Goal: Information Seeking & Learning: Learn about a topic

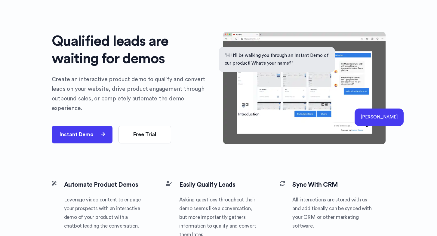
scroll to position [14, 0]
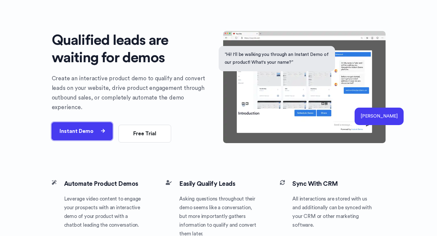
click at [88, 129] on button "Instant Demo" at bounding box center [82, 131] width 61 height 18
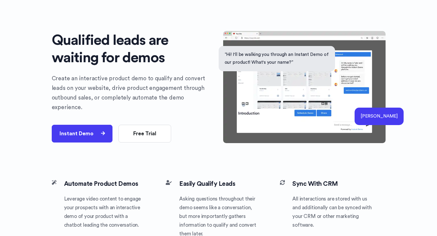
click at [355, 104] on img at bounding box center [304, 87] width 162 height 112
click at [288, 52] on p "“Hi! I'll be walking you through an Instant Demo of our product! What's your na…" at bounding box center [277, 59] width 105 height 16
click at [288, 83] on img at bounding box center [304, 87] width 162 height 112
click at [394, 102] on div "“Hi! I'll be walking you through an Instant Demo of our product! What's your na…" at bounding box center [218, 82] width 437 height 193
click at [391, 113] on p "[PERSON_NAME]" at bounding box center [379, 117] width 37 height 8
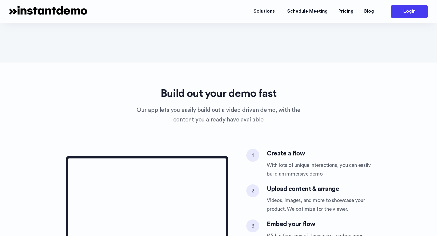
scroll to position [0, 0]
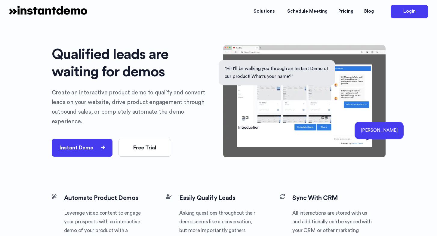
click at [280, 66] on p "“Hi! I'll be walking you through an Instant Demo of our product! What's your na…" at bounding box center [277, 73] width 105 height 16
click at [305, 13] on link "Schedule Meeting" at bounding box center [307, 12] width 51 height 18
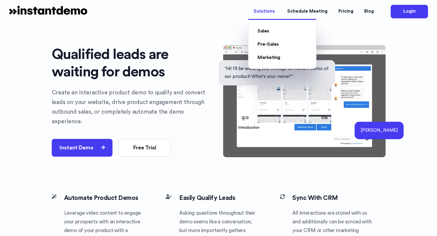
click at [273, 13] on link "Solutions" at bounding box center [265, 12] width 34 height 18
click at [269, 32] on link "Sales" at bounding box center [264, 31] width 12 height 5
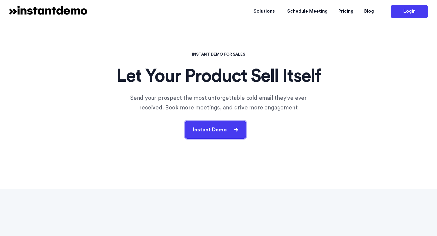
click at [227, 129] on button "Instant Demo" at bounding box center [215, 130] width 61 height 18
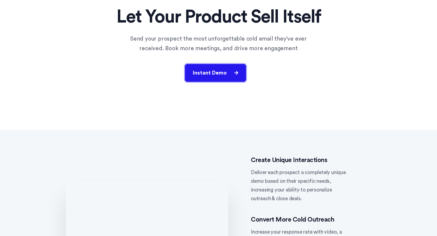
scroll to position [37, 0]
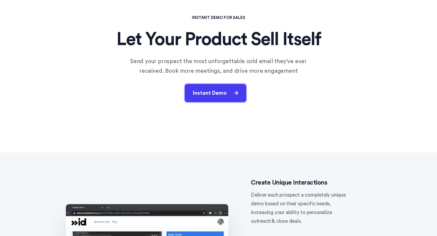
click at [235, 100] on button "Instant Demo" at bounding box center [215, 93] width 61 height 18
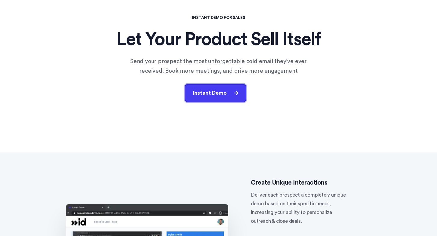
click at [235, 100] on button "Instant Demo" at bounding box center [215, 93] width 61 height 18
click at [224, 94] on button "Instant Demo" at bounding box center [215, 93] width 61 height 18
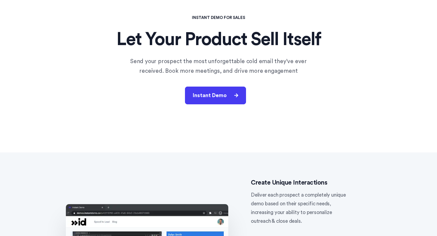
click at [250, 99] on div "Instant Demo" at bounding box center [219, 96] width 220 height 18
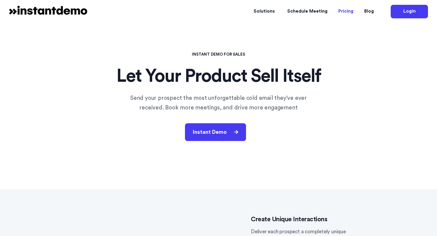
click at [348, 15] on link "Pricing" at bounding box center [346, 12] width 26 height 18
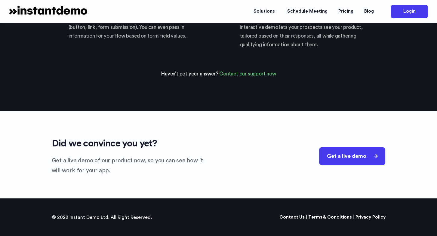
scroll to position [1392, 0]
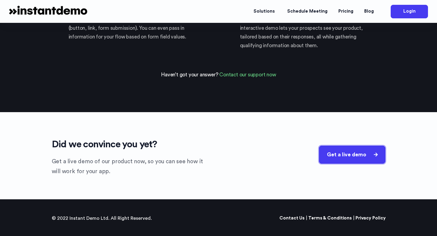
click at [357, 154] on button "Get a live demo" at bounding box center [352, 155] width 66 height 18
click at [378, 176] on div "Did we convince you yet? Get a live demo of our product now, so you can see how…" at bounding box center [218, 155] width 437 height 87
click at [362, 166] on div "Get a live demo" at bounding box center [319, 157] width 134 height 18
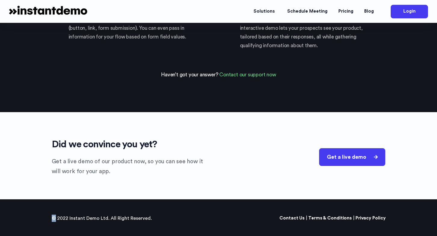
click at [362, 166] on div "Get a live demo" at bounding box center [319, 157] width 134 height 18
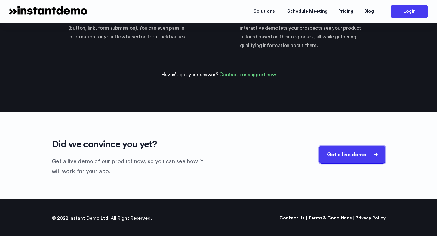
click at [362, 159] on button "Get a live demo" at bounding box center [352, 155] width 66 height 18
click at [100, 218] on div "© 2022 Instant Demo Ltd. All Right Reserved." at bounding box center [104, 218] width 105 height 7
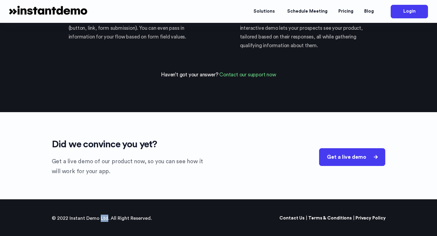
click at [100, 218] on div "© 2022 Instant Demo Ltd. All Right Reserved." at bounding box center [104, 218] width 105 height 7
click at [144, 211] on div "© 2022 Instant Demo Ltd. All Right Reserved. Contact Us | Terms & Conditions | …" at bounding box center [218, 219] width 343 height 20
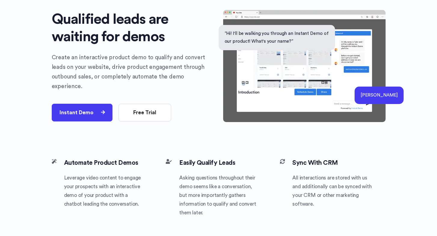
scroll to position [0, 0]
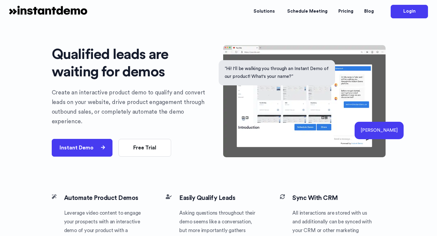
click at [150, 100] on p "Create an interactive product demo to qualify and convert leads on your website…" at bounding box center [133, 107] width 162 height 39
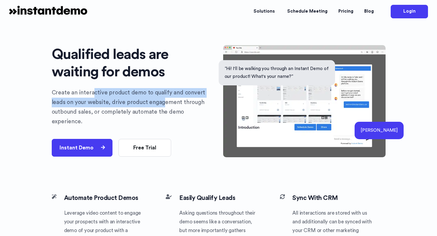
drag, startPoint x: 91, startPoint y: 101, endPoint x: 147, endPoint y: 104, distance: 56.6
click at [147, 104] on p "Create an interactive product demo to qualify and convert leads on your website…" at bounding box center [133, 107] width 162 height 39
click at [137, 102] on p "Create an interactive product demo to qualify and convert leads on your website…" at bounding box center [133, 107] width 162 height 39
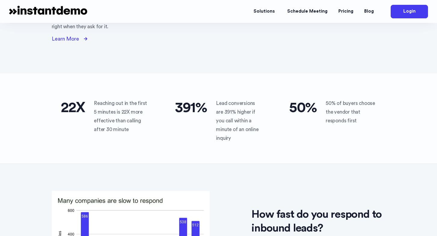
scroll to position [449, 0]
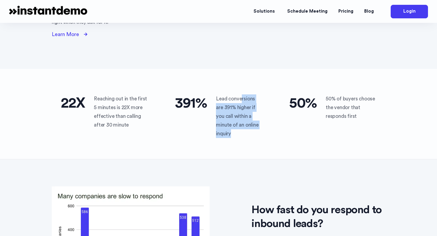
drag, startPoint x: 241, startPoint y: 100, endPoint x: 241, endPoint y: 132, distance: 32.2
click at [241, 132] on p "Lead conversions are 391% higher if you call within a minute of an online inqui…" at bounding box center [239, 116] width 46 height 44
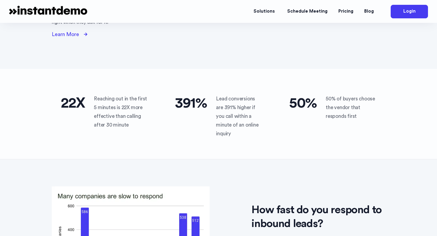
drag, startPoint x: 238, startPoint y: 116, endPoint x: 248, endPoint y: 129, distance: 16.9
click at [248, 129] on p "Lead conversions are 391% higher if you call within a minute of an online inqui…" at bounding box center [239, 116] width 46 height 44
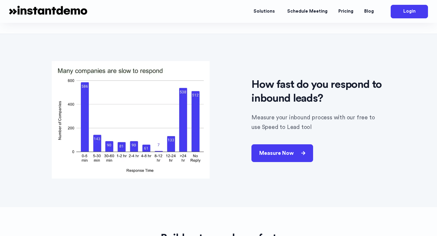
scroll to position [580, 0]
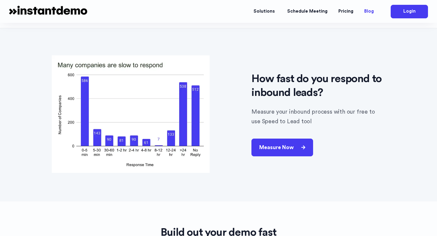
click at [372, 10] on link "Blog" at bounding box center [369, 12] width 20 height 18
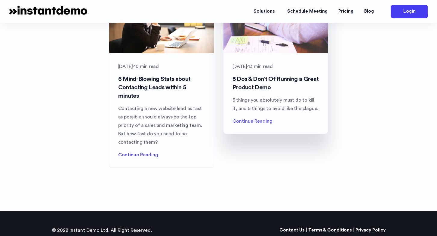
scroll to position [114, 0]
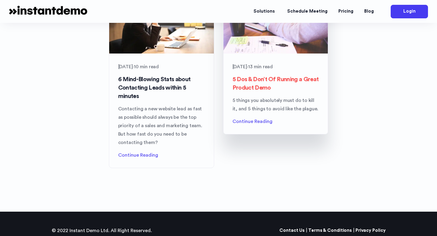
click at [264, 81] on h3 "5 Dos & Don’t Of Running a Great Product Demo" at bounding box center [276, 83] width 87 height 17
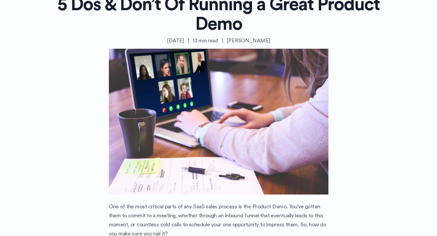
click at [260, 41] on p "[PERSON_NAME]" at bounding box center [248, 40] width 43 height 9
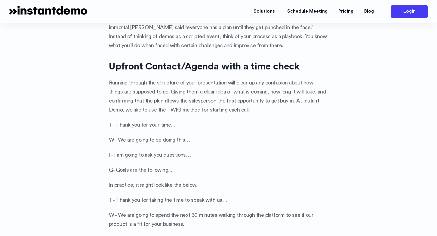
scroll to position [420, 0]
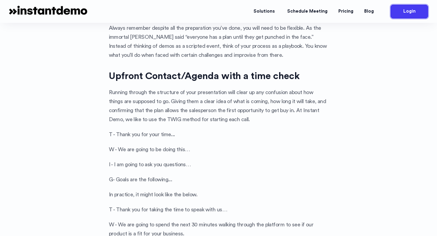
click at [401, 17] on link "Login" at bounding box center [409, 12] width 37 height 14
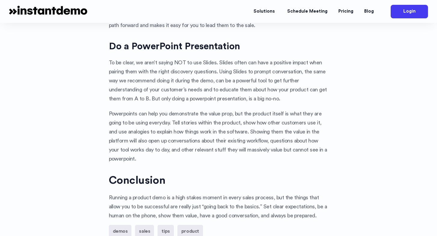
scroll to position [2126, 0]
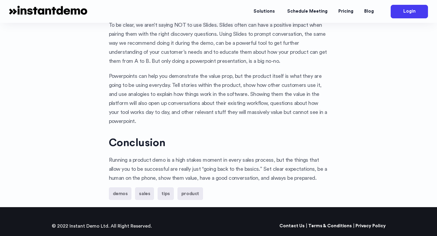
scroll to position [114, 0]
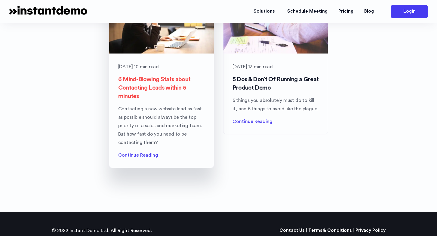
click at [172, 87] on h3 "6 Mind-Blowing Stats about Contacting Leads within 5 minutes" at bounding box center [161, 87] width 87 height 25
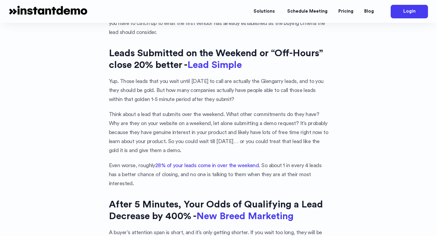
scroll to position [937, 0]
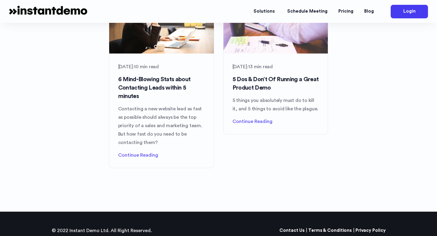
scroll to position [1384, 0]
